Goal: Transaction & Acquisition: Obtain resource

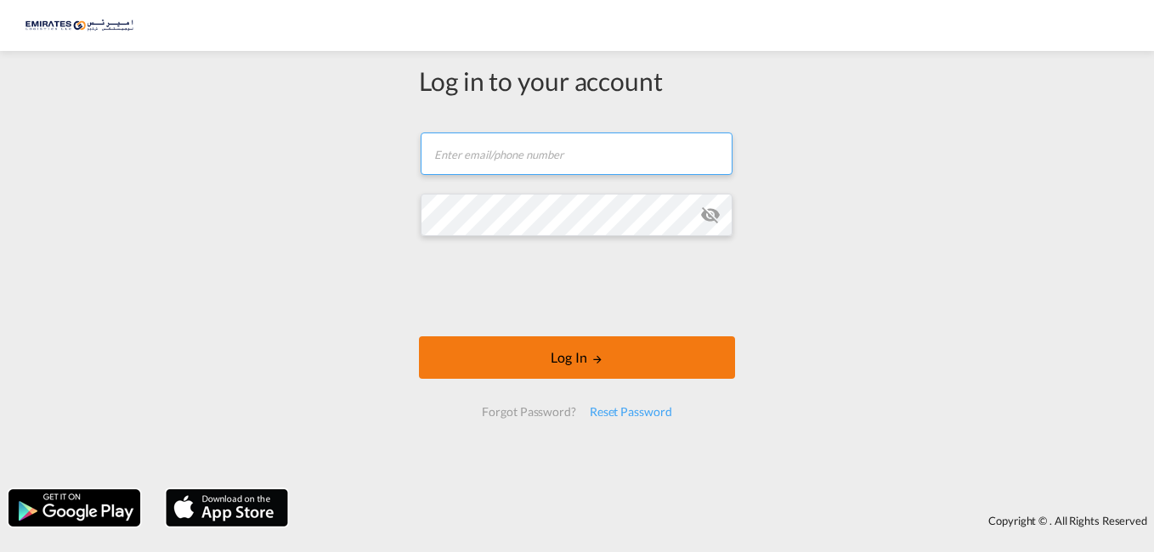
type input "[PERSON_NAME][EMAIL_ADDRESS][DOMAIN_NAME]"
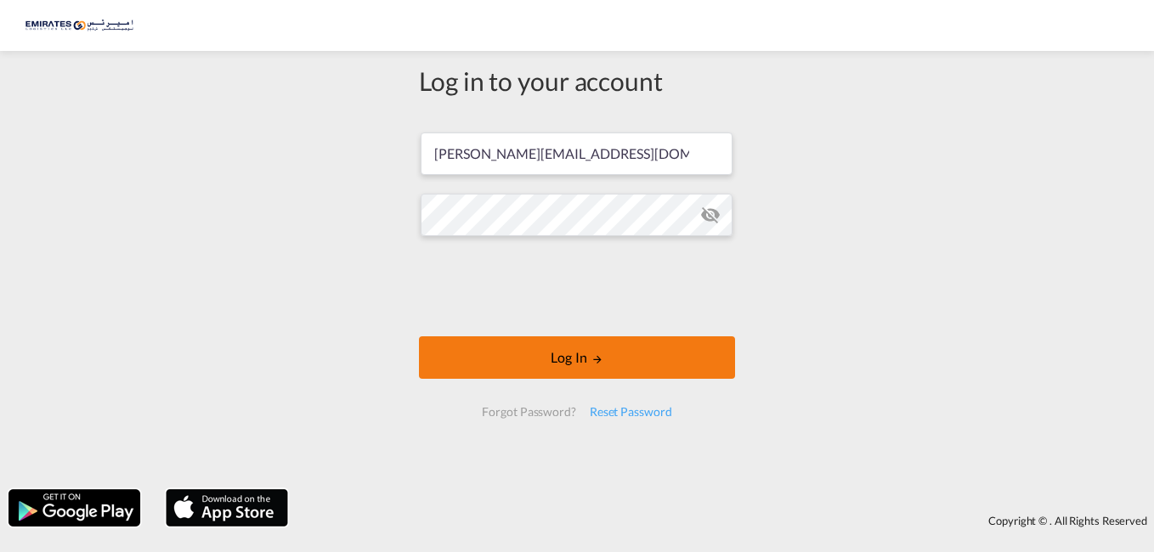
click at [588, 360] on button "Log In" at bounding box center [577, 358] width 316 height 42
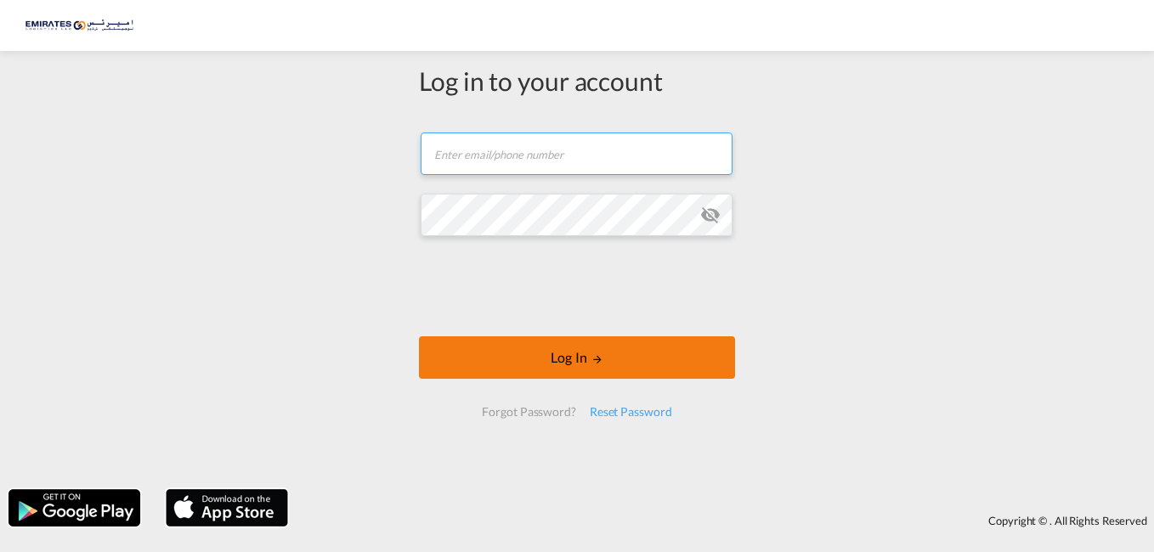
type input "[PERSON_NAME][EMAIL_ADDRESS][DOMAIN_NAME]"
click at [568, 356] on button "Log In" at bounding box center [577, 358] width 316 height 42
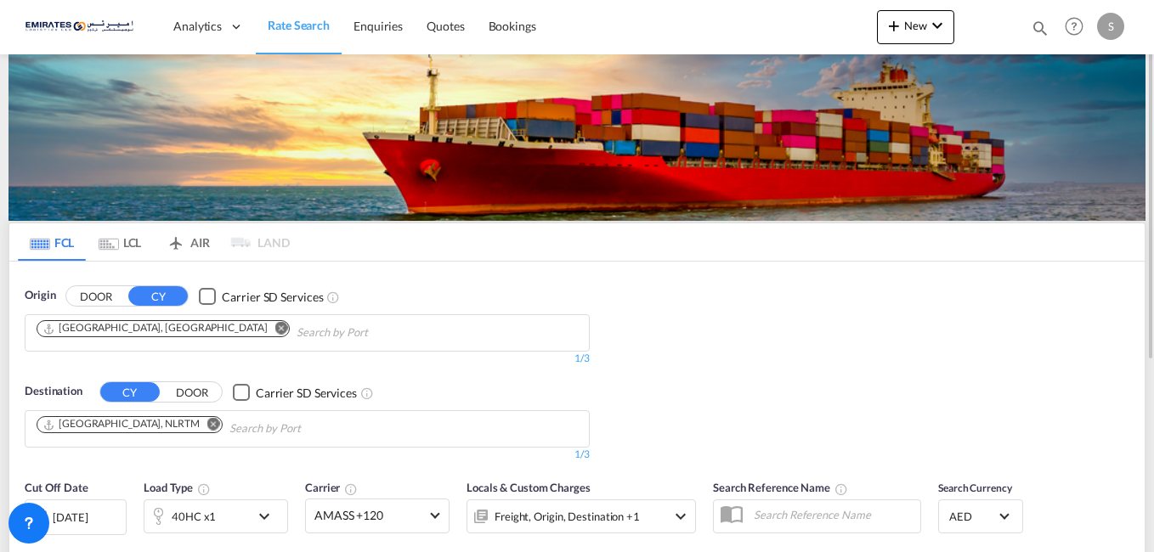
click at [207, 426] on md-icon "Remove" at bounding box center [213, 424] width 13 height 13
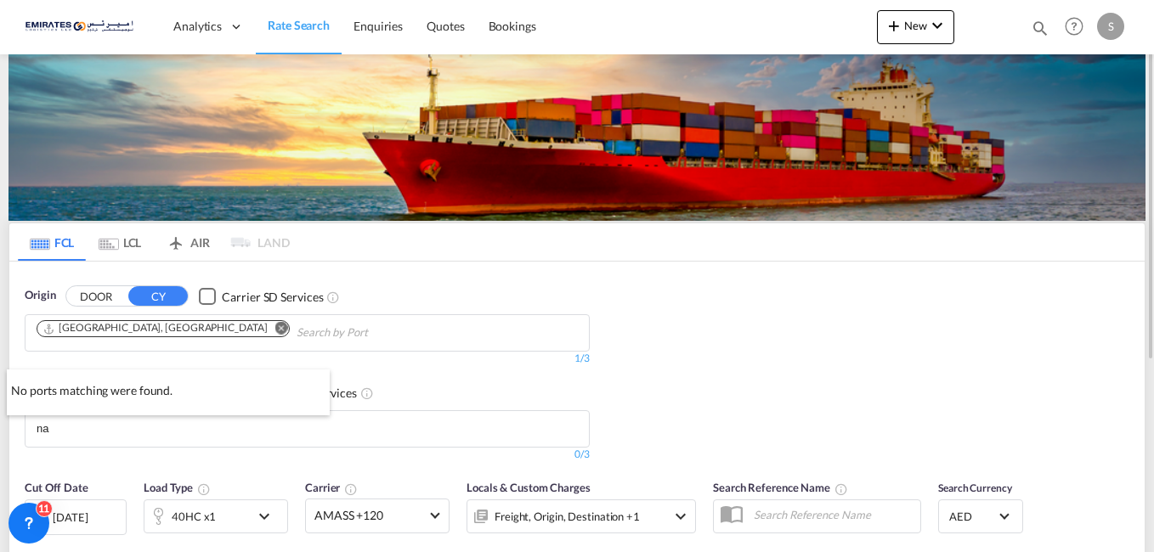
type input "n"
type input "a"
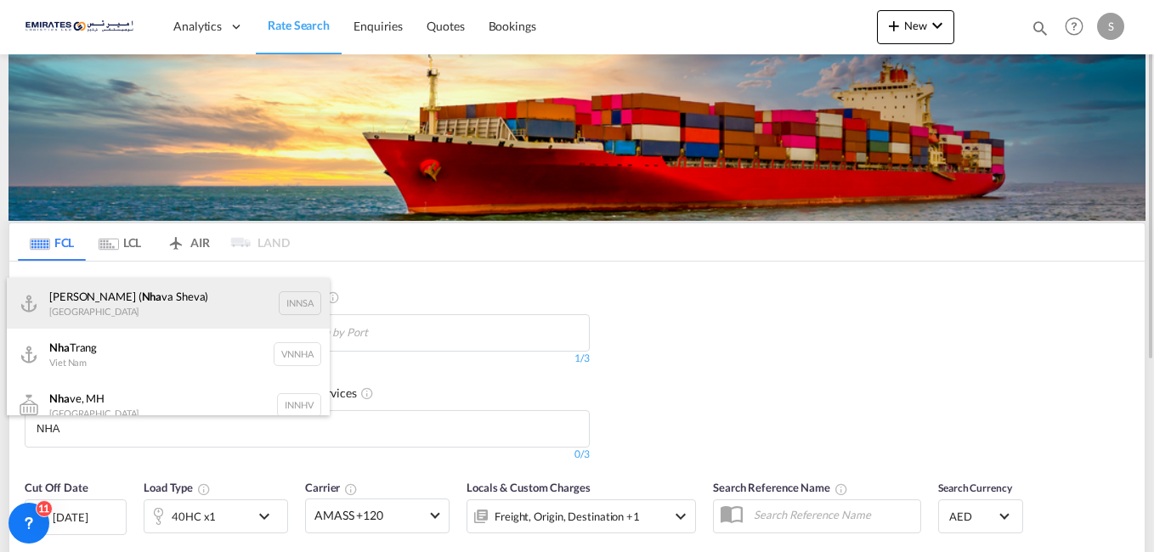
type input "NHA"
click at [122, 293] on div "[PERSON_NAME] ( [GEOGRAPHIC_DATA]) [GEOGRAPHIC_DATA] [GEOGRAPHIC_DATA]" at bounding box center [168, 303] width 323 height 51
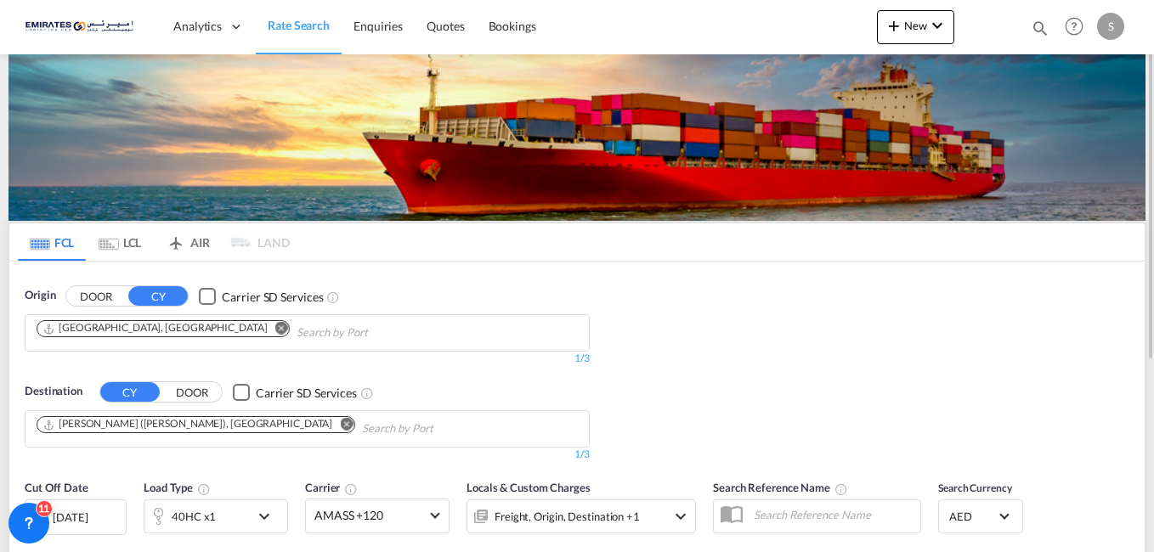
scroll to position [255, 0]
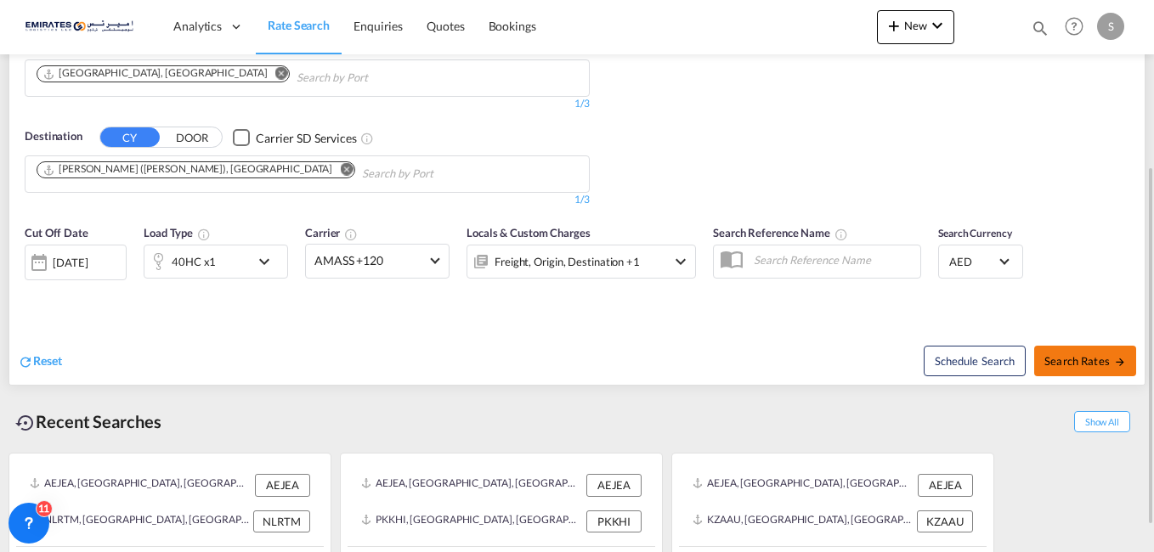
click at [1062, 360] on span "Search Rates" at bounding box center [1086, 361] width 82 height 14
type input "AEJEA to INNSA / [DATE]"
